Goal: Use online tool/utility: Utilize a website feature to perform a specific function

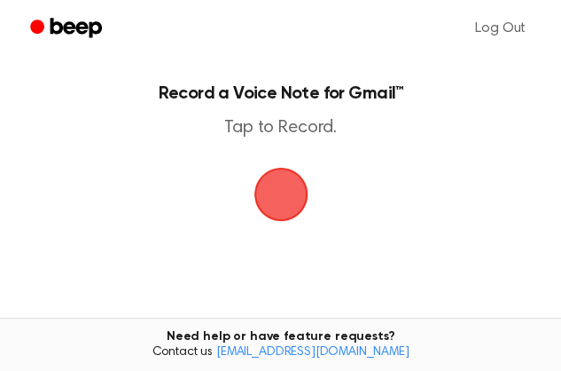
click at [289, 209] on span "button" at bounding box center [281, 194] width 50 height 50
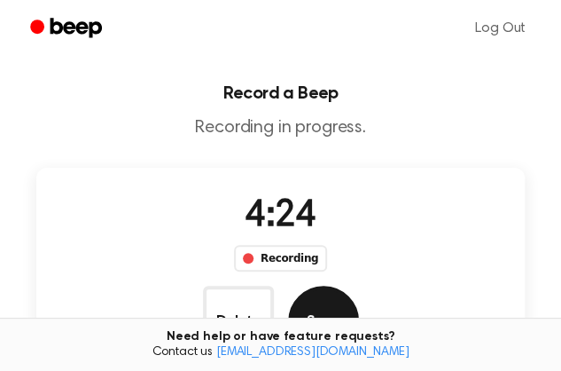
click at [359, 285] on button "Save" at bounding box center [323, 320] width 71 height 71
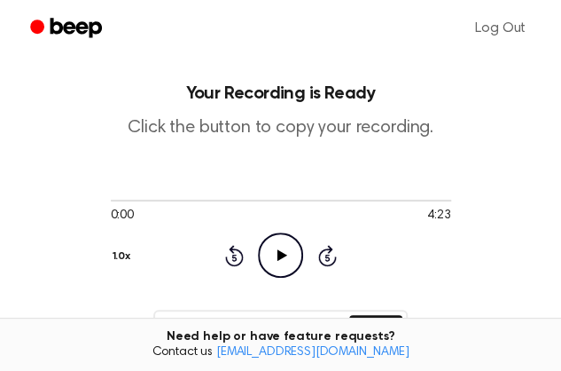
scroll to position [184, 0]
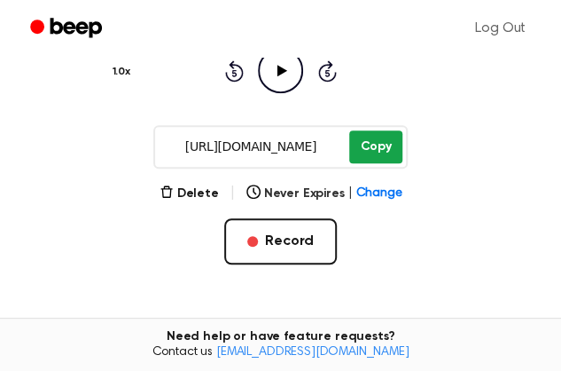
click at [376, 146] on button "Copy" at bounding box center [375, 146] width 52 height 33
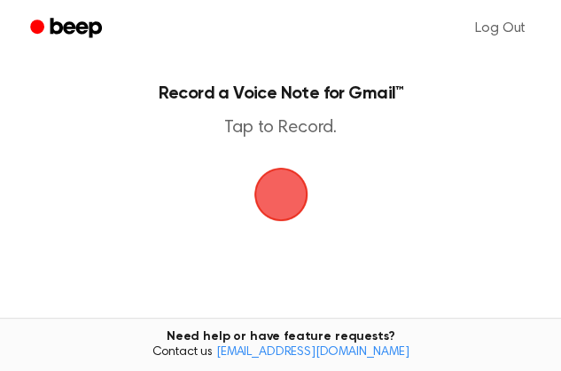
click at [289, 215] on span "button" at bounding box center [281, 194] width 50 height 50
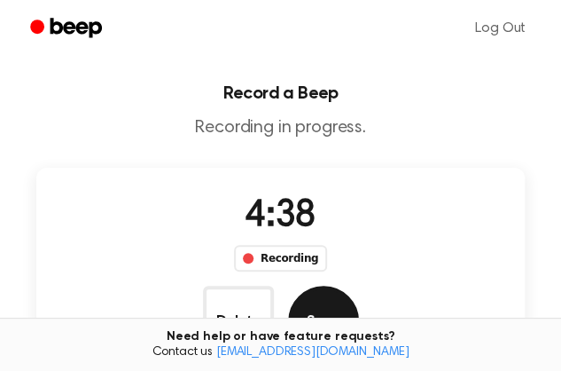
click at [359, 285] on button "Save" at bounding box center [323, 320] width 71 height 71
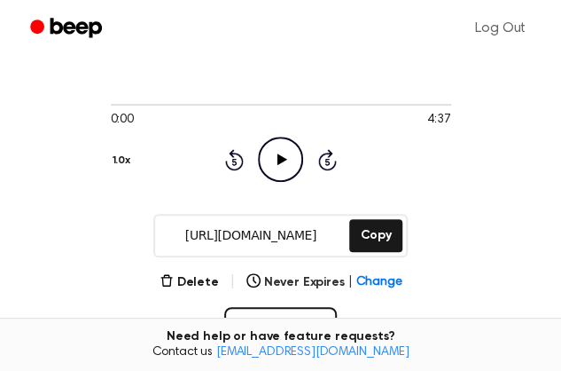
scroll to position [114, 0]
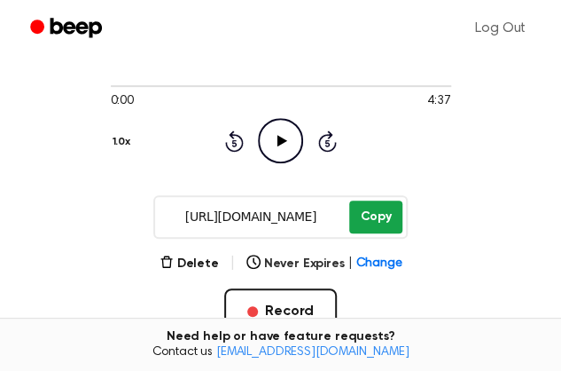
click at [379, 228] on button "Copy" at bounding box center [375, 216] width 52 height 33
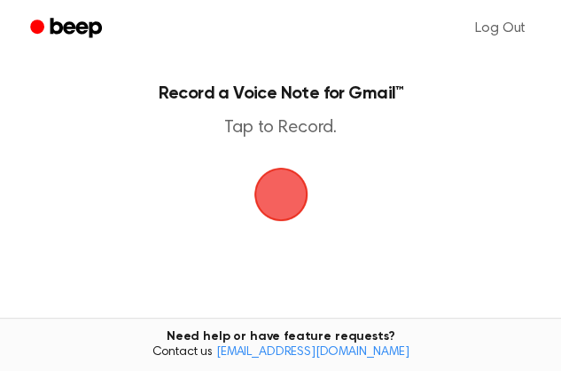
click at [279, 200] on span "button" at bounding box center [281, 194] width 50 height 50
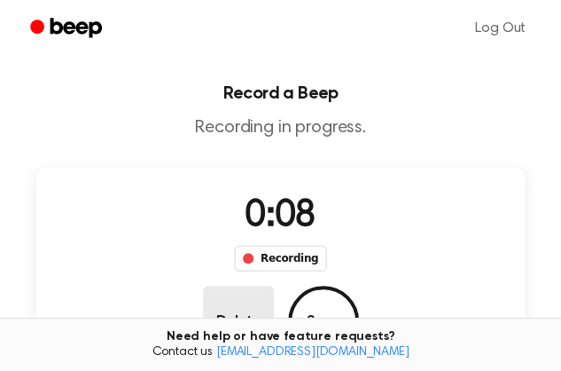
click at [274, 285] on button "Delete" at bounding box center [238, 320] width 71 height 71
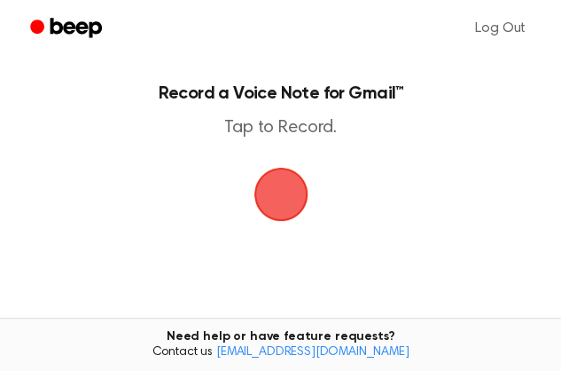
click at [284, 210] on span "button" at bounding box center [281, 194] width 50 height 50
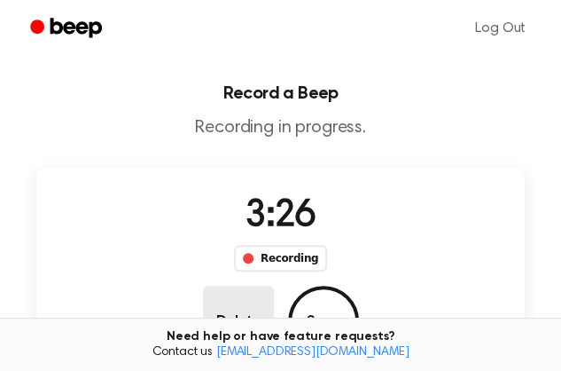
click at [274, 285] on button "Delete" at bounding box center [238, 320] width 71 height 71
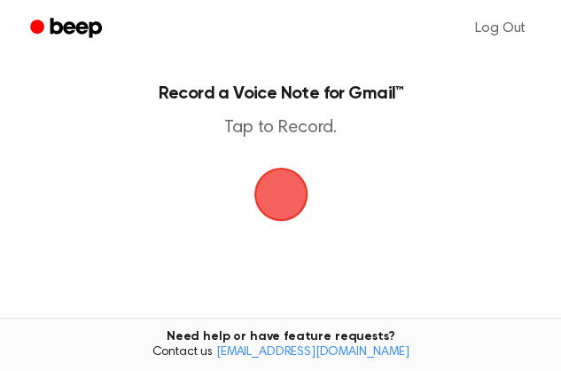
click at [280, 201] on span "button" at bounding box center [281, 194] width 50 height 50
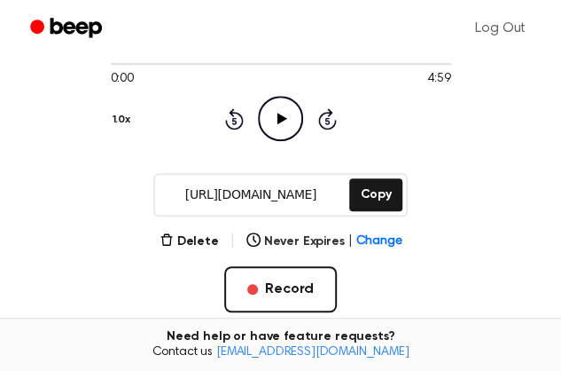
scroll to position [138, 0]
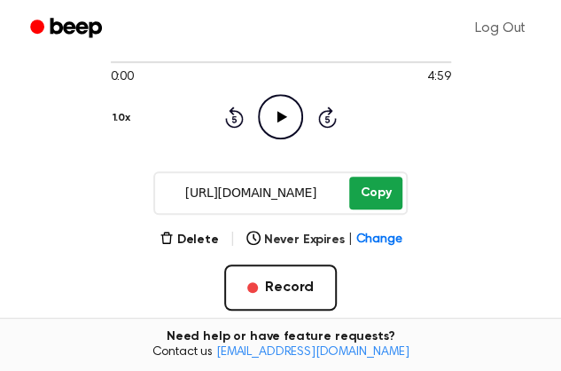
click at [358, 201] on button "Copy" at bounding box center [375, 192] width 52 height 33
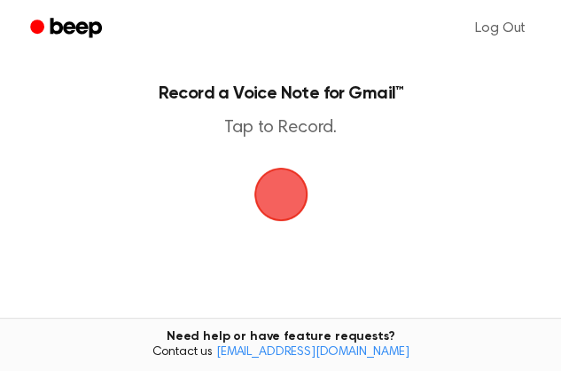
click at [291, 210] on span "button" at bounding box center [281, 194] width 50 height 50
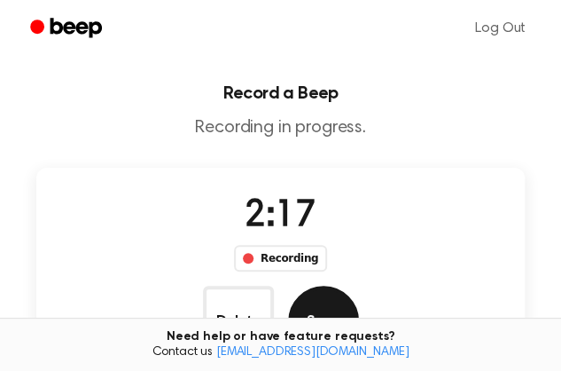
click at [359, 285] on button "Save" at bounding box center [323, 320] width 71 height 71
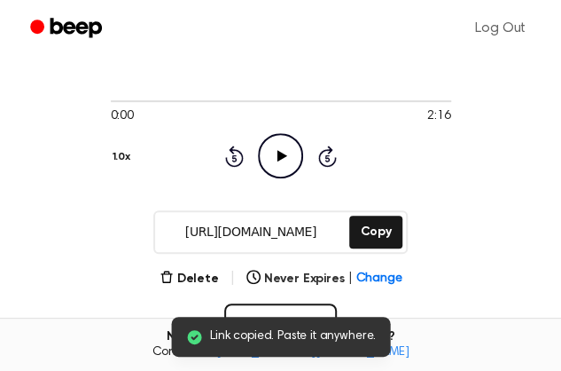
scroll to position [104, 0]
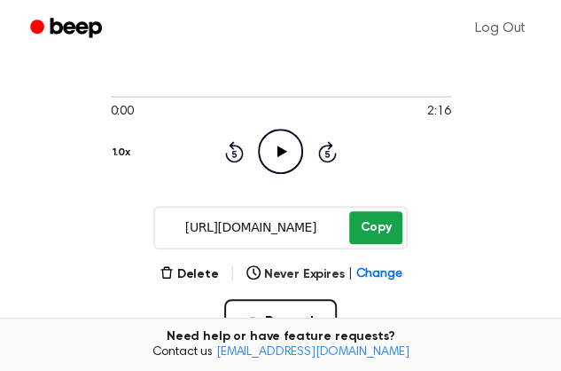
click at [371, 237] on button "Copy" at bounding box center [375, 227] width 52 height 33
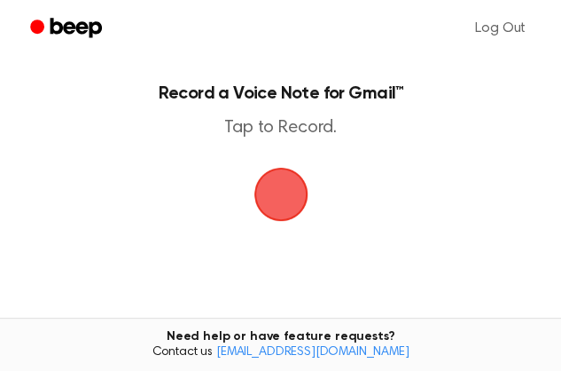
click at [287, 206] on span "button" at bounding box center [281, 194] width 50 height 50
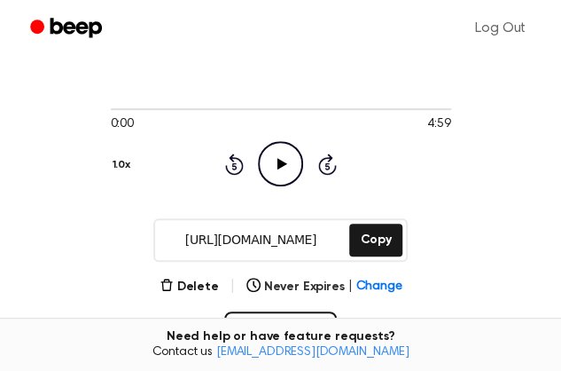
scroll to position [90, 0]
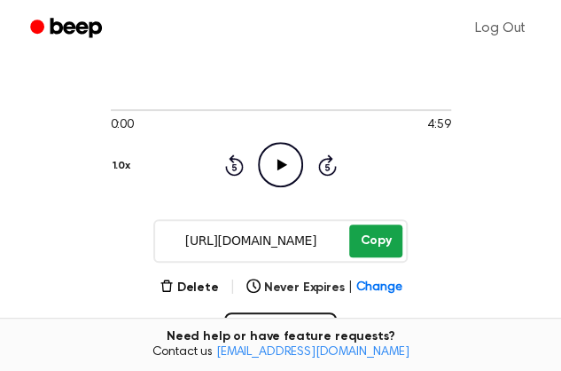
click at [372, 254] on button "Copy" at bounding box center [375, 240] width 52 height 33
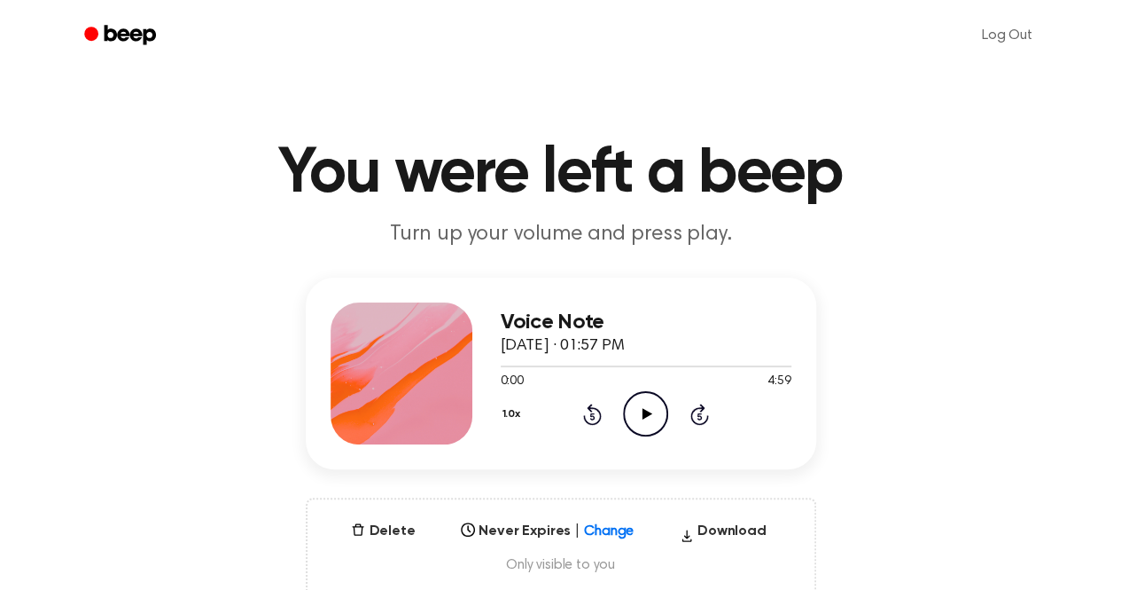
click at [645, 411] on icon at bounding box center [648, 414] width 10 height 12
click at [647, 418] on icon at bounding box center [646, 414] width 8 height 12
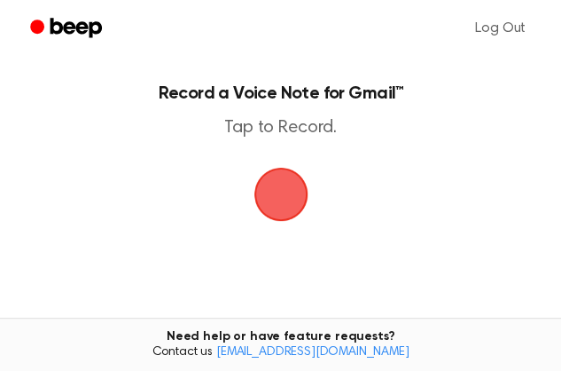
click at [271, 208] on span "button" at bounding box center [280, 194] width 98 height 98
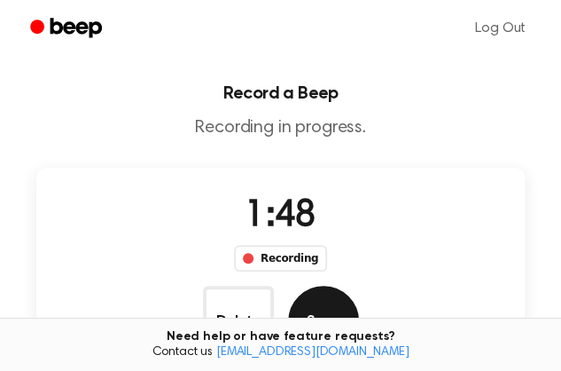
click at [359, 285] on button "Save" at bounding box center [323, 320] width 71 height 71
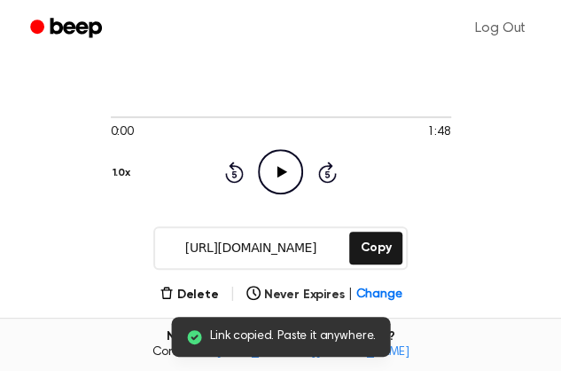
scroll to position [98, 0]
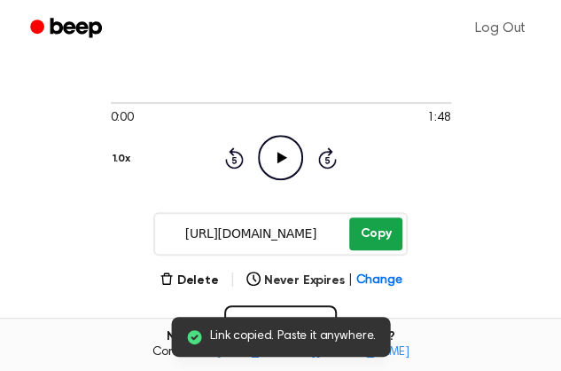
click at [368, 243] on button "Copy" at bounding box center [375, 233] width 52 height 33
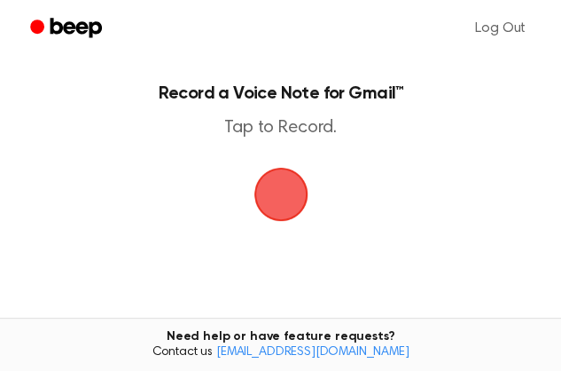
click at [275, 214] on span "button" at bounding box center [281, 194] width 50 height 50
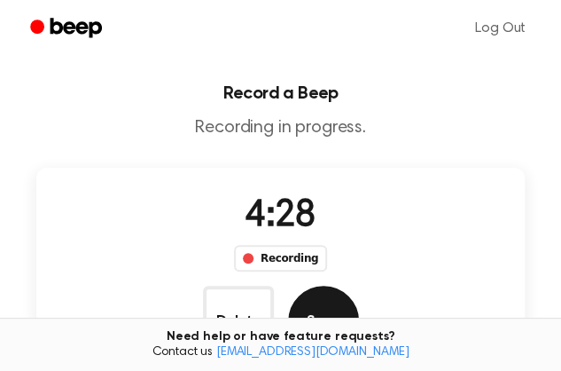
click at [359, 285] on button "Save" at bounding box center [323, 320] width 71 height 71
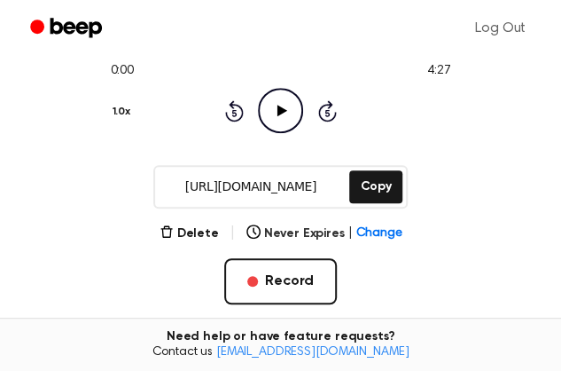
scroll to position [145, 0]
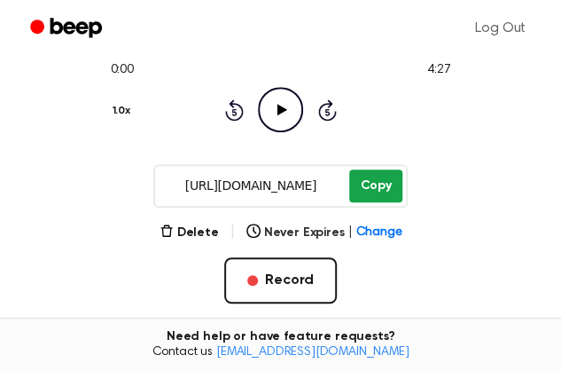
click at [371, 190] on button "Copy" at bounding box center [375, 185] width 52 height 33
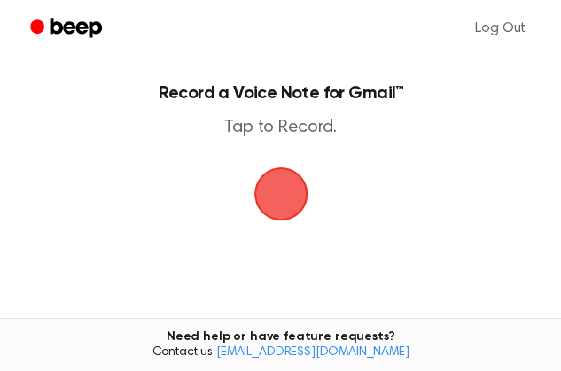
click at [283, 208] on span "button" at bounding box center [281, 194] width 50 height 50
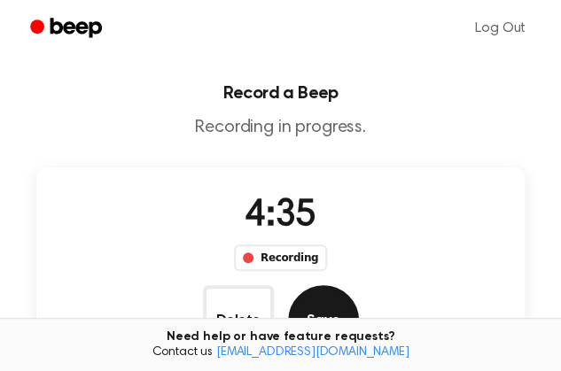
click at [359, 285] on button "Save" at bounding box center [323, 320] width 71 height 71
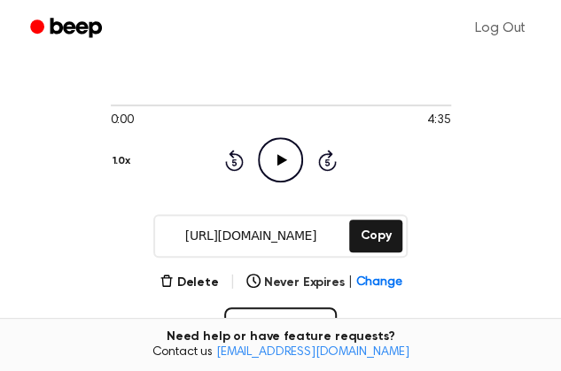
scroll to position [142, 0]
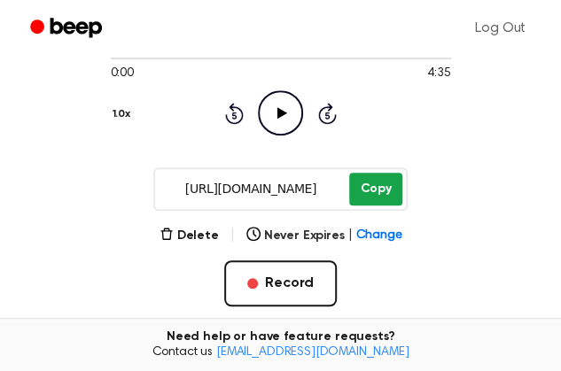
click at [384, 203] on button "Copy" at bounding box center [375, 189] width 52 height 33
